Goal: Obtain resource: Obtain resource

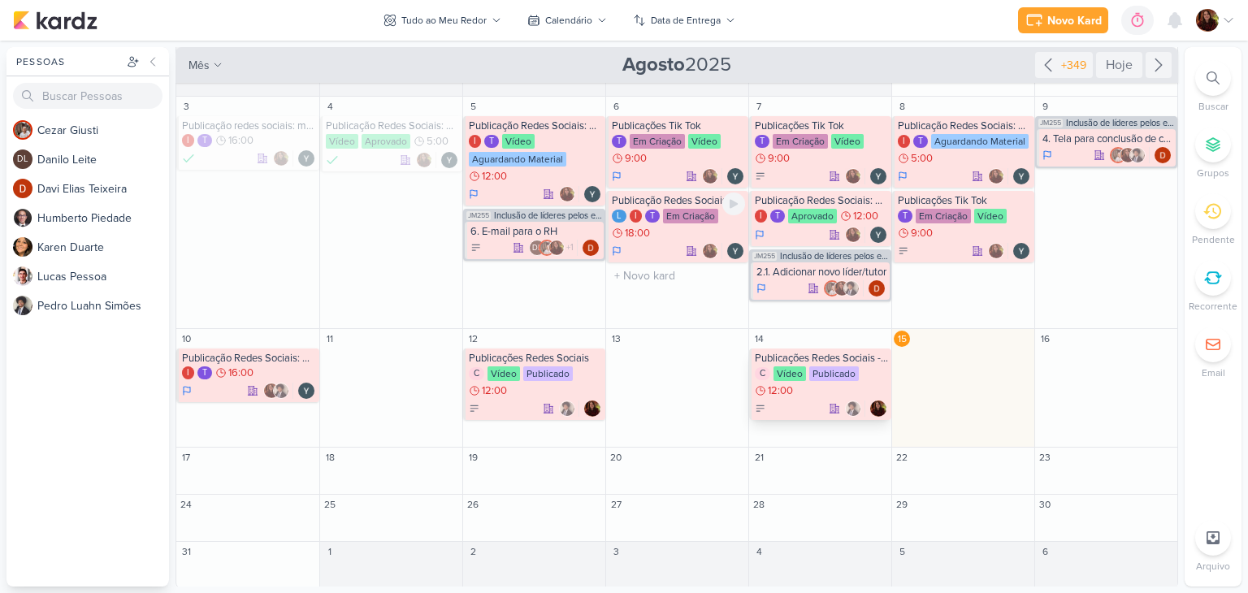
scroll to position [164, 0]
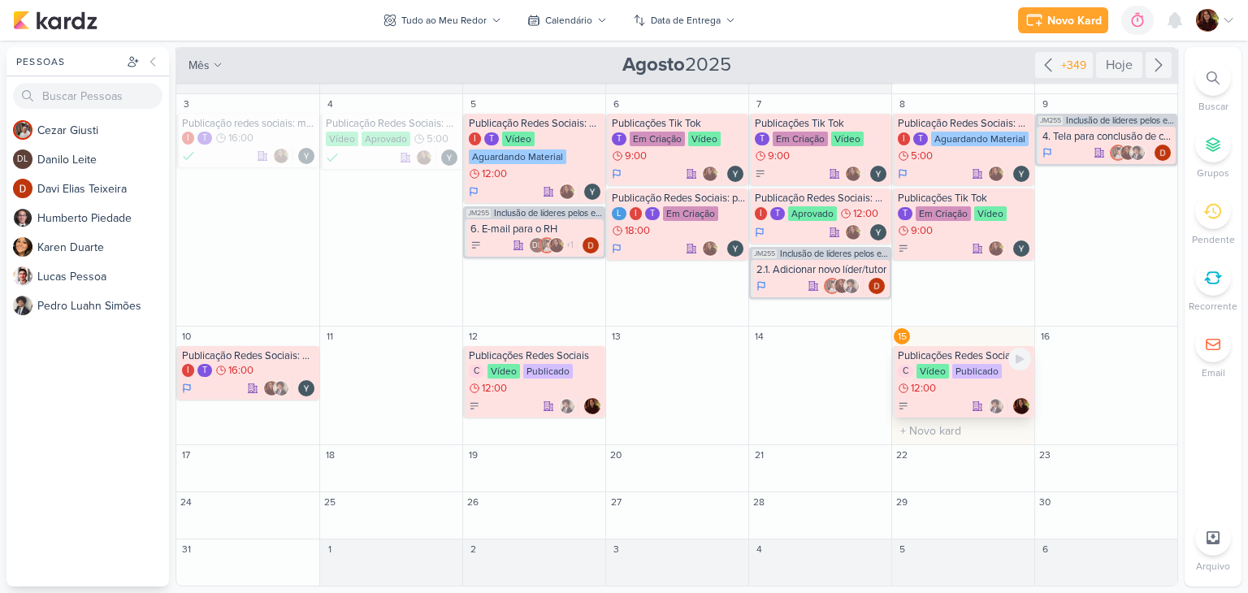
click at [937, 353] on div "Publicações Redes Sociais - Dragon Ball" at bounding box center [964, 355] width 133 height 13
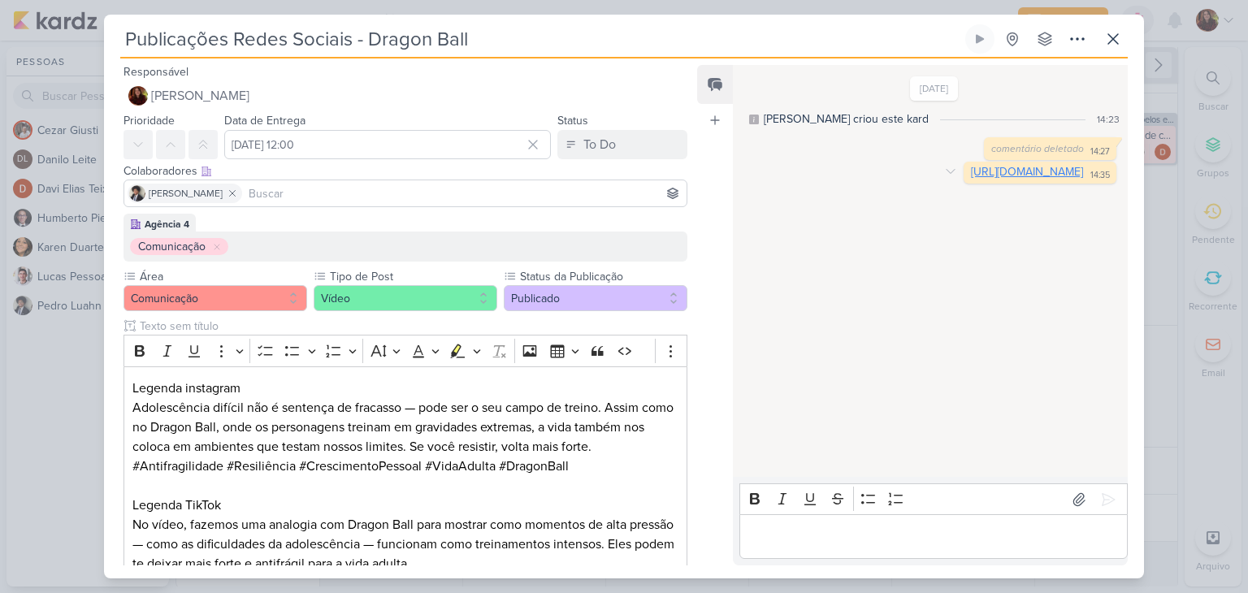
click at [1018, 171] on link "[URL][DOMAIN_NAME]" at bounding box center [1027, 172] width 112 height 14
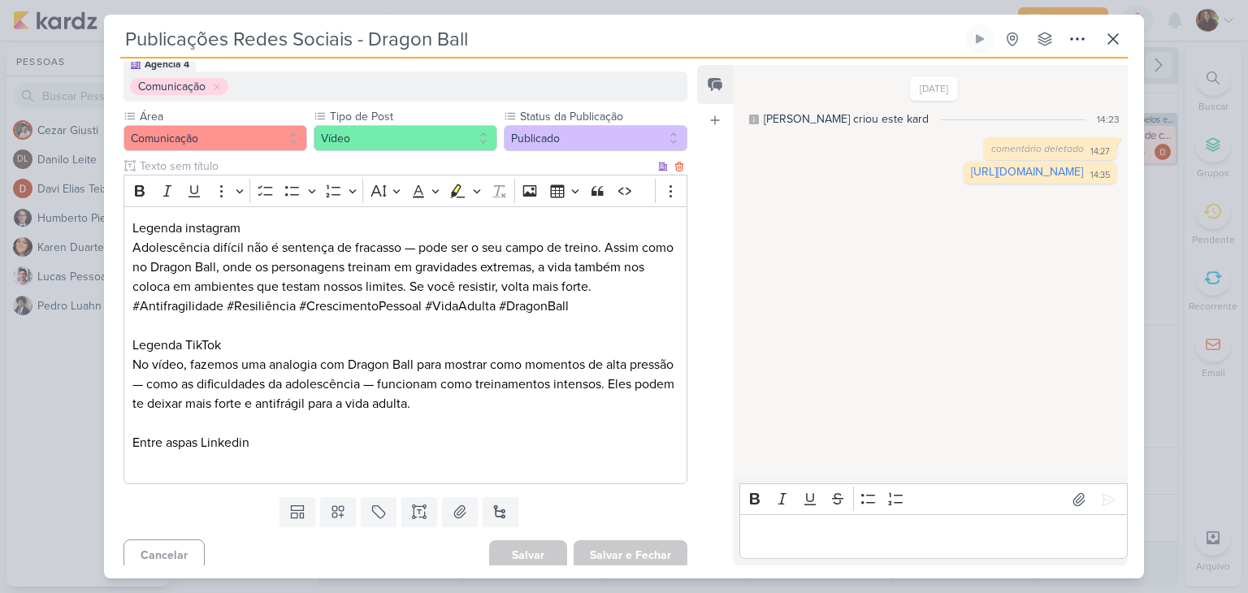
scroll to position [161, 0]
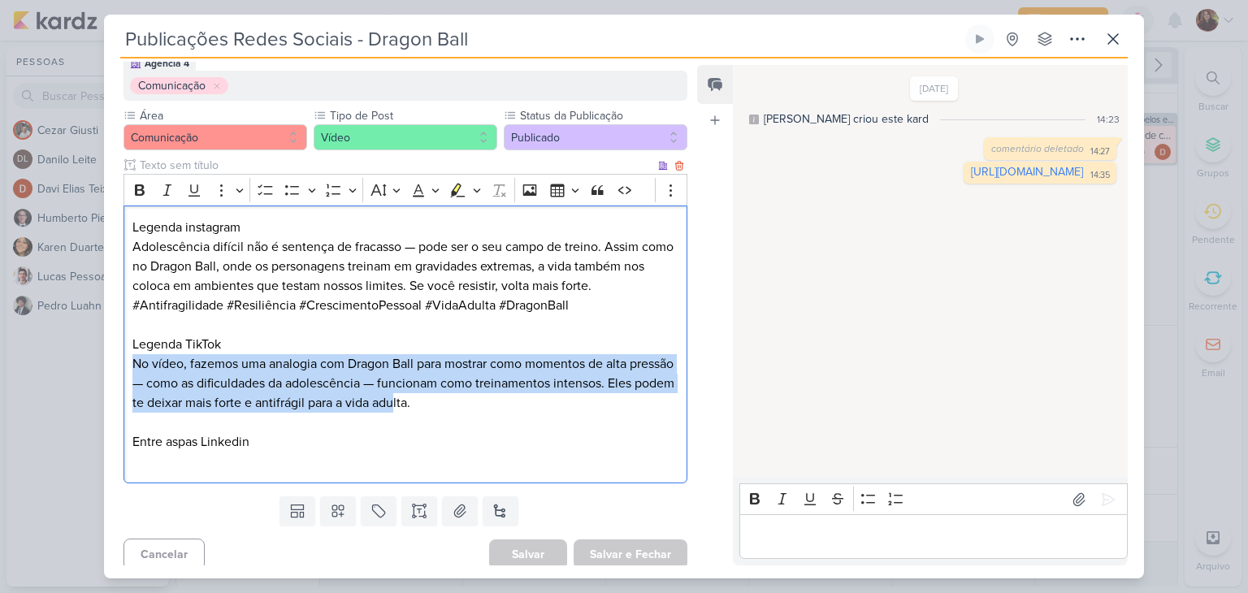
drag, startPoint x: 133, startPoint y: 361, endPoint x: 461, endPoint y: 405, distance: 331.0
click at [461, 405] on p "No vídeo, fazemos uma analogia com Dragon Ball para mostrar como momentos de al…" at bounding box center [405, 383] width 546 height 58
click at [509, 365] on p "No vídeo, fazemos uma analogia com Dragon Ball para mostrar como momentos de al…" at bounding box center [405, 383] width 546 height 58
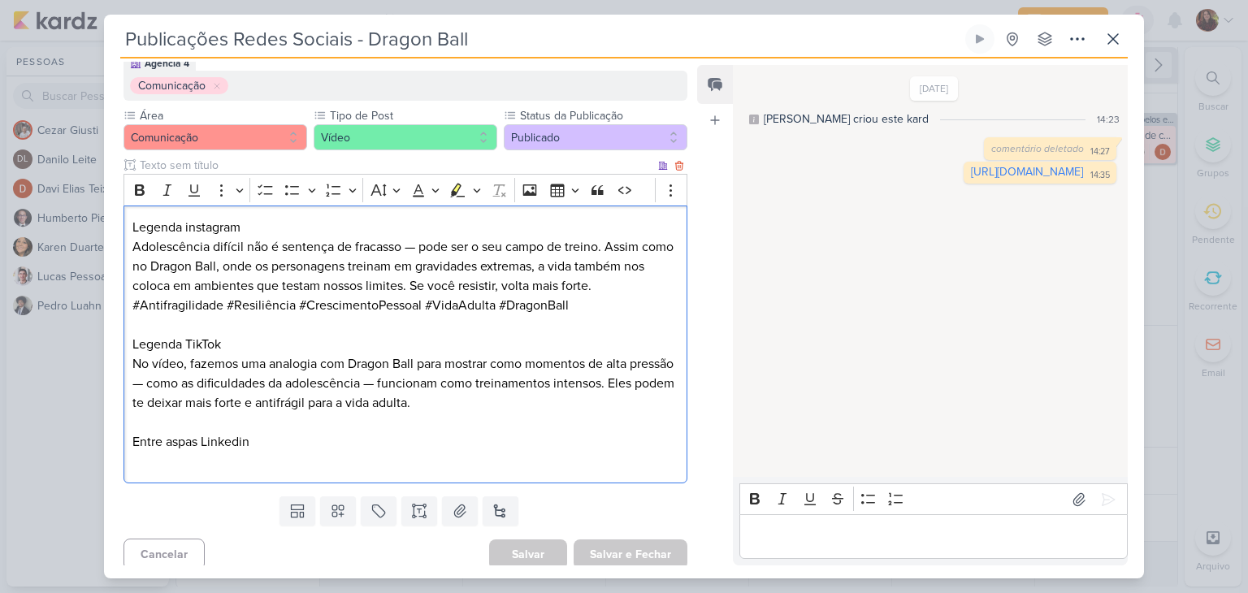
click at [494, 408] on p "No vídeo, fazemos uma analogia com Dragon Ball para mostrar como momentos de al…" at bounding box center [405, 383] width 546 height 58
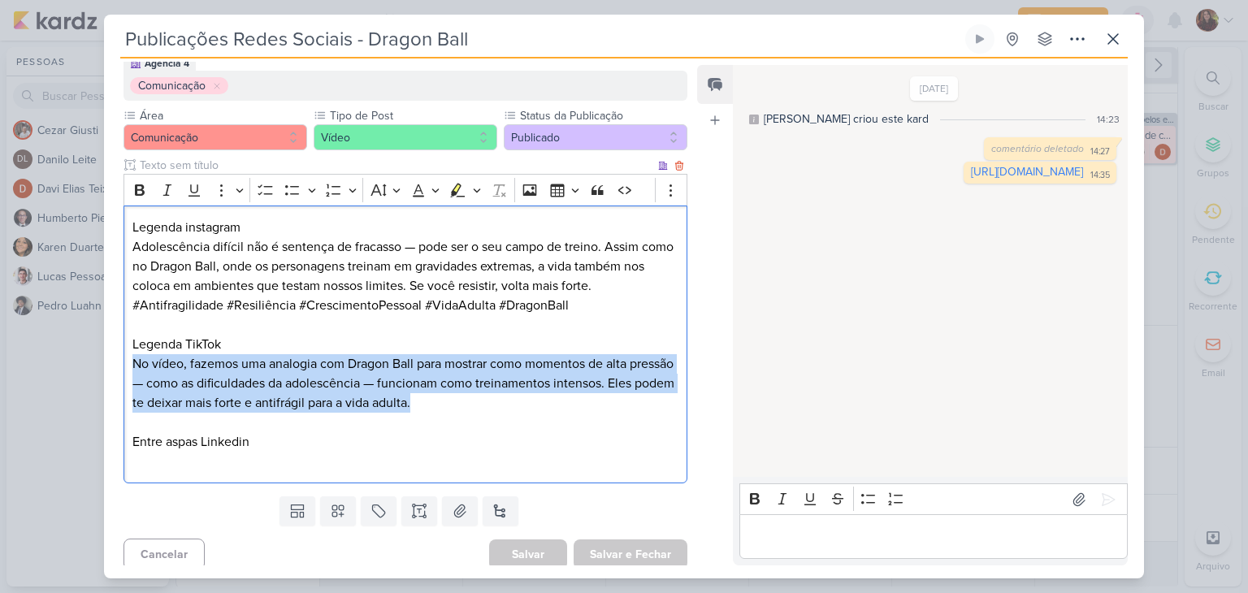
drag, startPoint x: 489, startPoint y: 400, endPoint x: 130, endPoint y: 368, distance: 360.5
click at [130, 368] on div "Legenda instagram Adolescência difícil não é sentença de fracasso — pode ser o …" at bounding box center [405, 345] width 564 height 279
copy p "No vídeo, fazemos uma analogia com Dragon Ball para mostrar como momentos de al…"
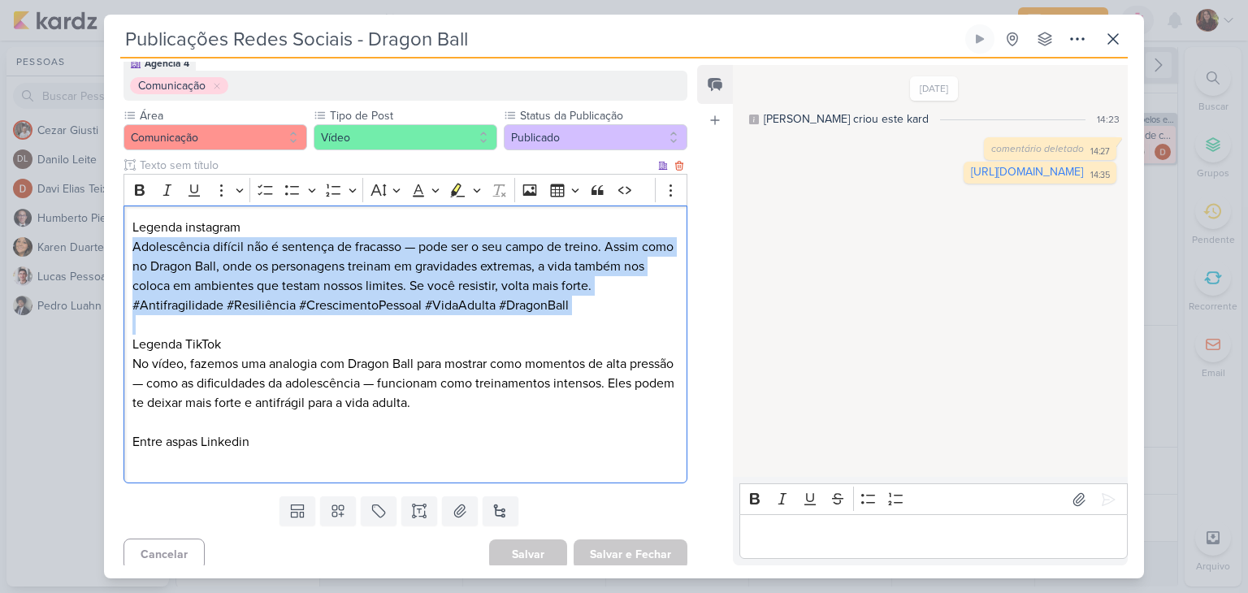
drag, startPoint x: 133, startPoint y: 249, endPoint x: 595, endPoint y: 318, distance: 466.5
click at [595, 318] on div "Legenda instagram Adolescência difícil não é sentença de fracasso — pode ser o …" at bounding box center [405, 345] width 564 height 279
copy p "Adolescência difícil não é sentença de fracasso — pode ser o seu campo de trein…"
click at [1122, 34] on icon at bounding box center [1112, 38] width 19 height 19
